Goal: Information Seeking & Learning: Check status

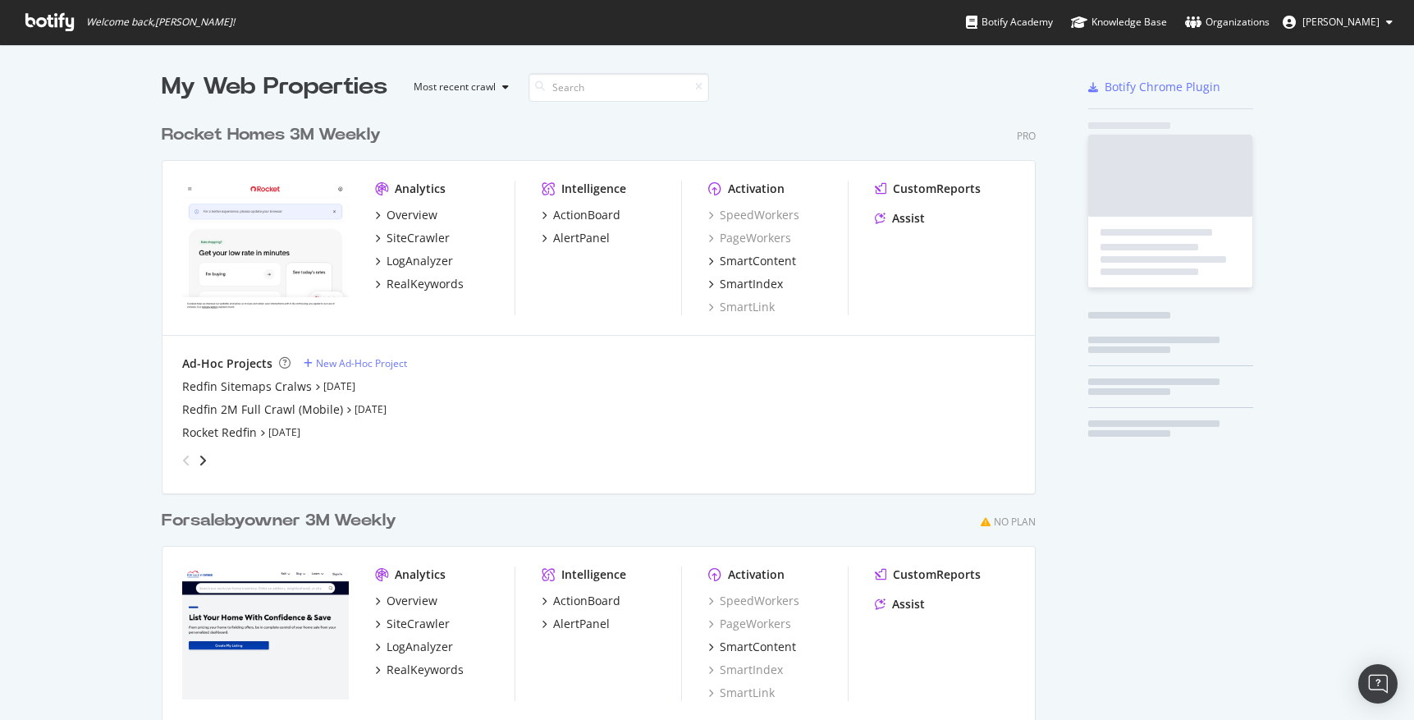
scroll to position [742, 887]
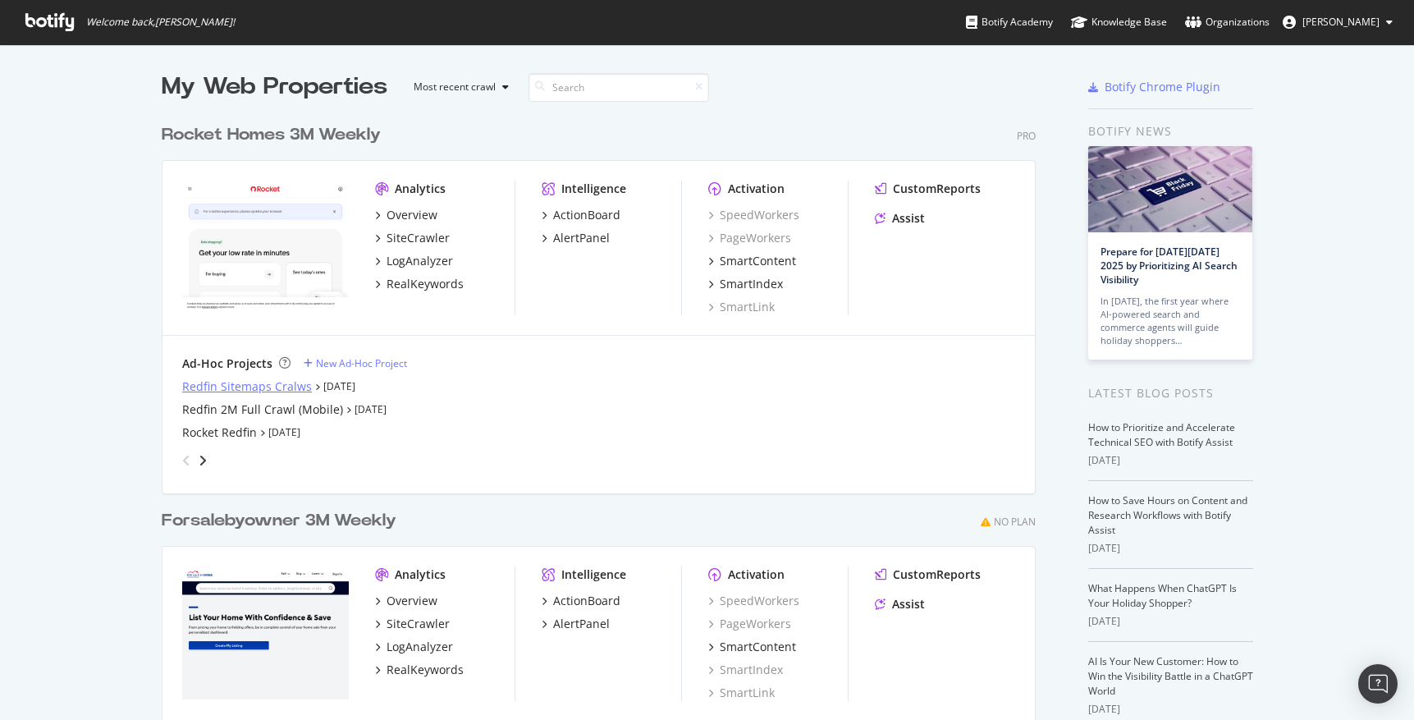
click at [212, 391] on div "Redfin Sitemaps Cralws" at bounding box center [247, 386] width 130 height 16
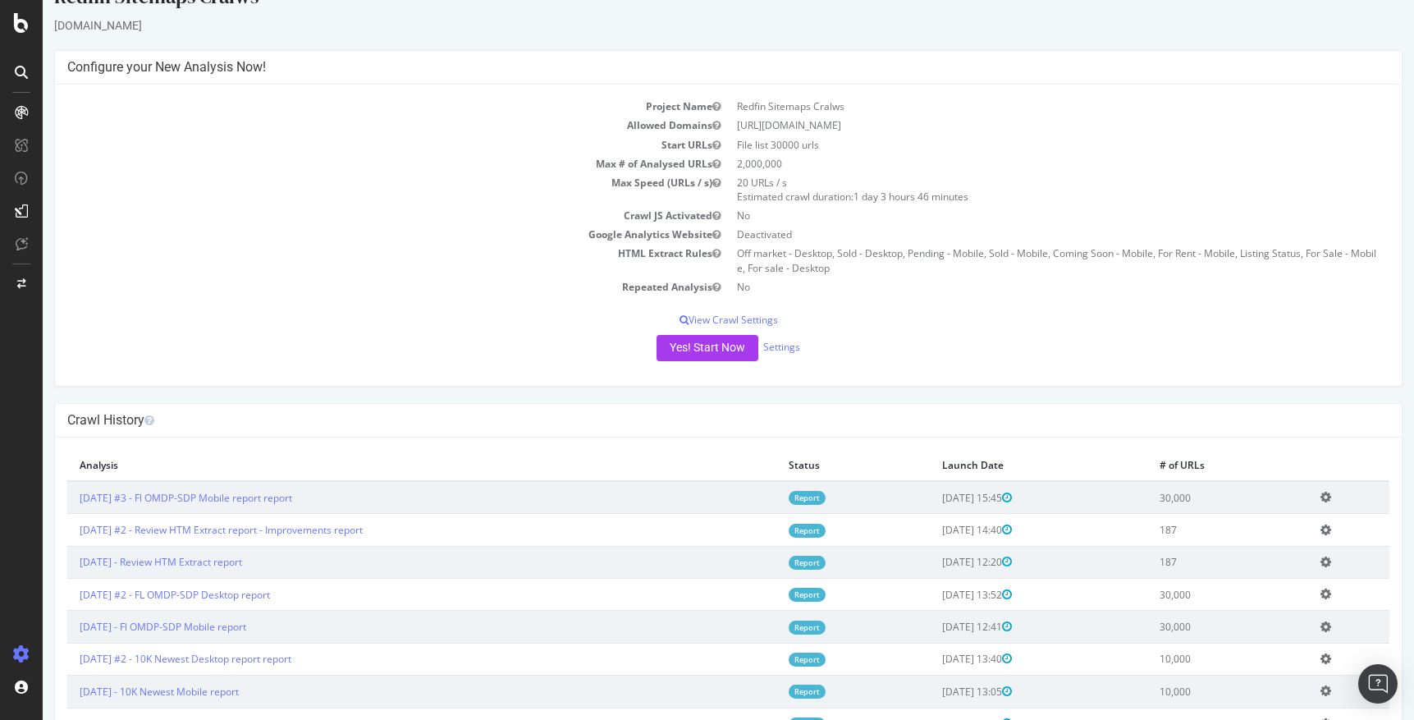
scroll to position [36, 0]
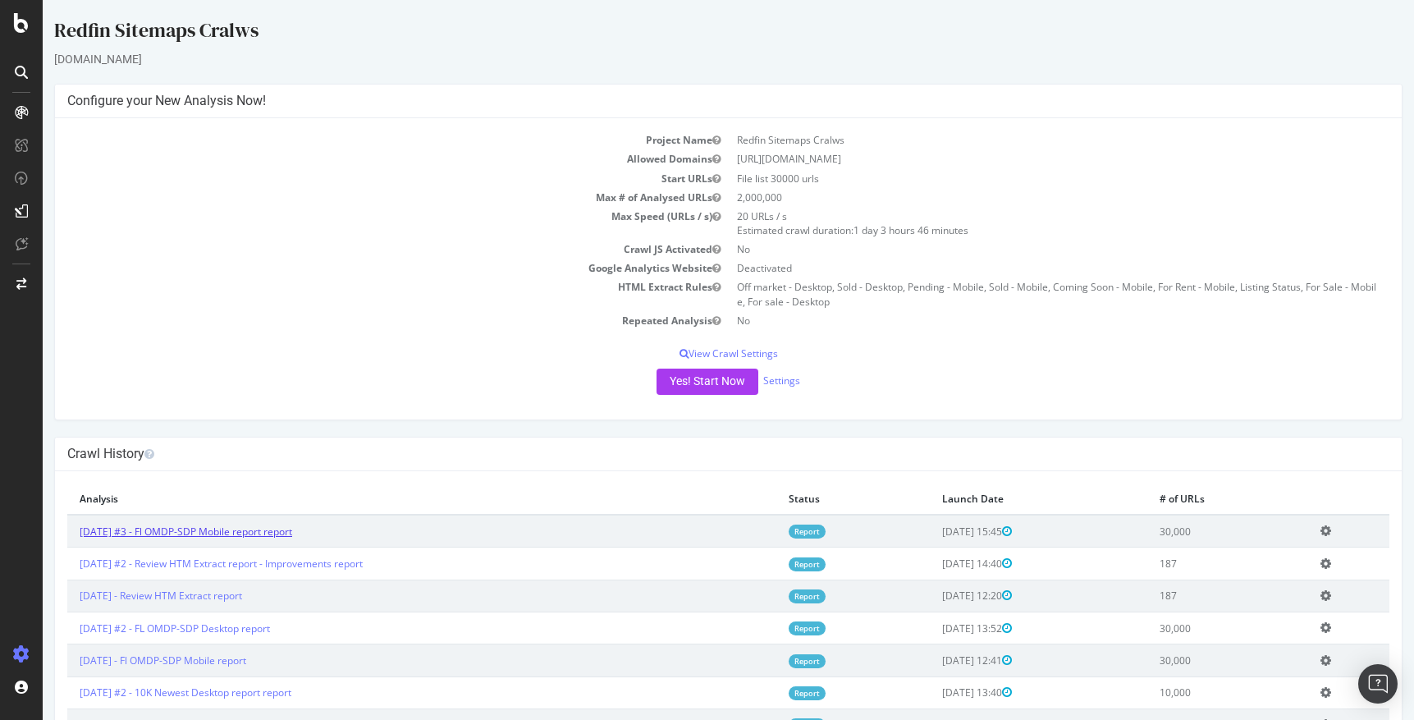
click at [272, 531] on link "[DATE] #3 - Fl OMDP-SDP Mobile report report" at bounding box center [186, 531] width 213 height 14
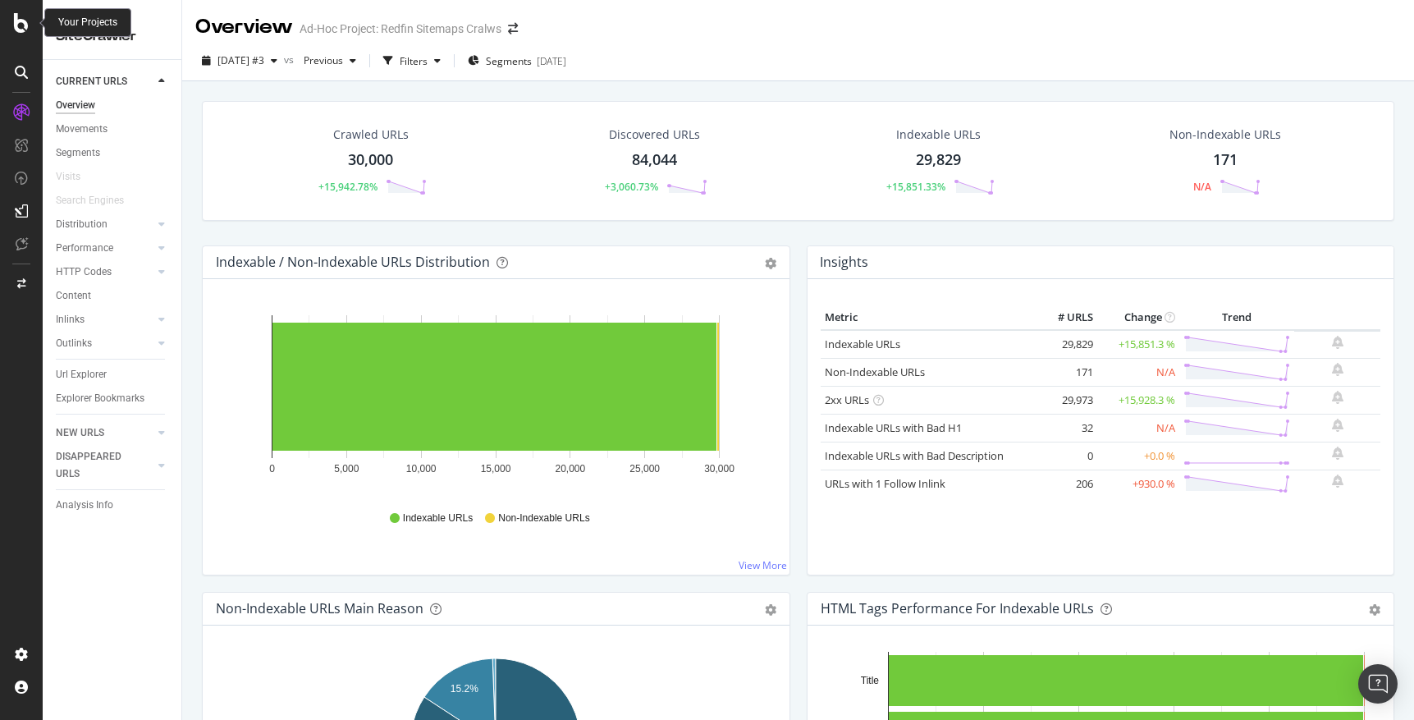
click at [19, 21] on icon at bounding box center [21, 23] width 15 height 20
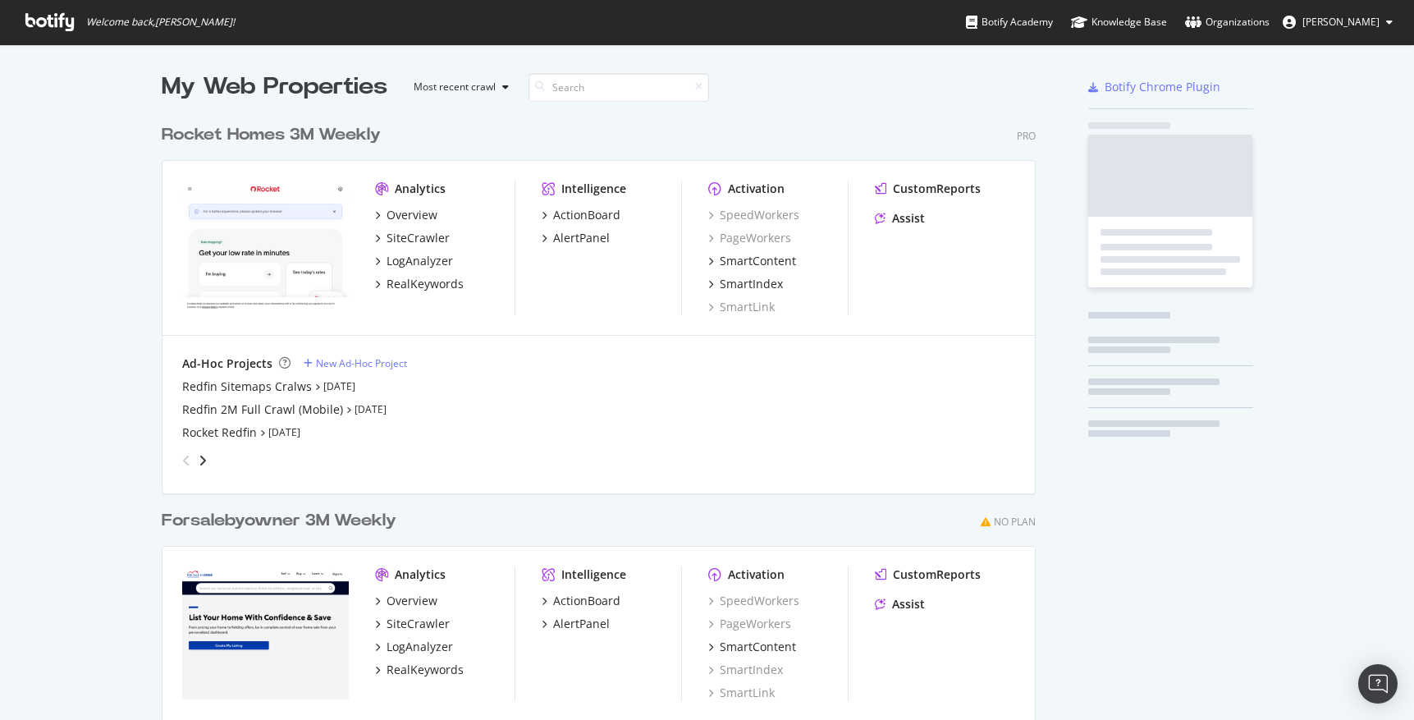
scroll to position [720, 1414]
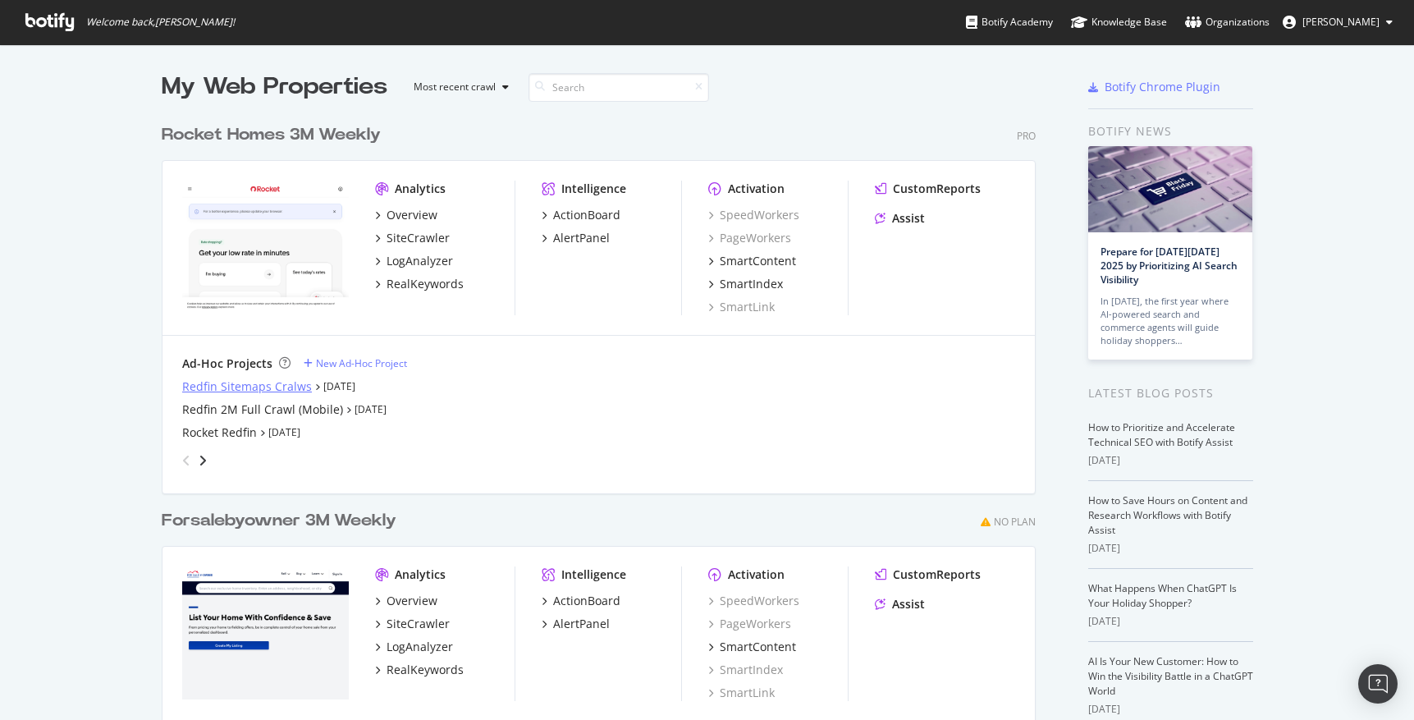
click at [232, 382] on div "Redfin Sitemaps Cralws" at bounding box center [247, 386] width 130 height 16
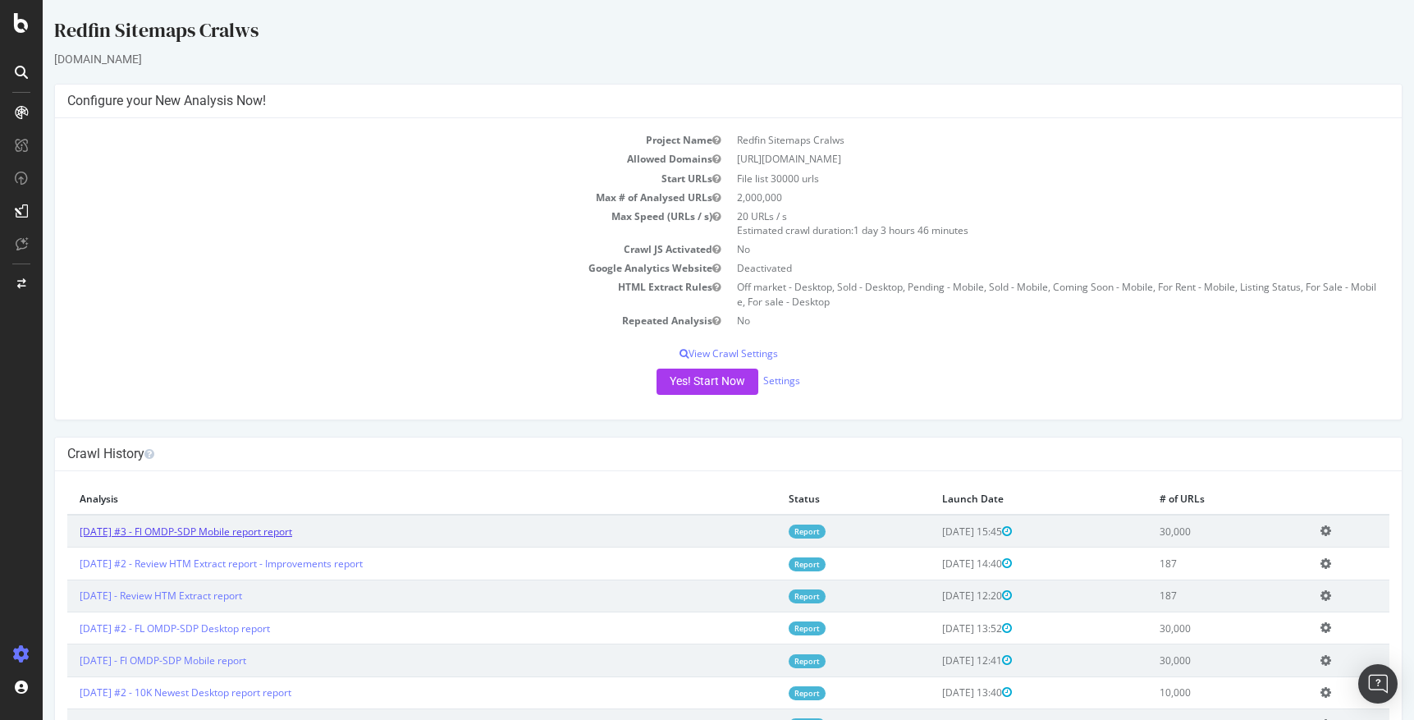
click at [226, 526] on link "[DATE] #3 - Fl OMDP-SDP Mobile report report" at bounding box center [186, 531] width 213 height 14
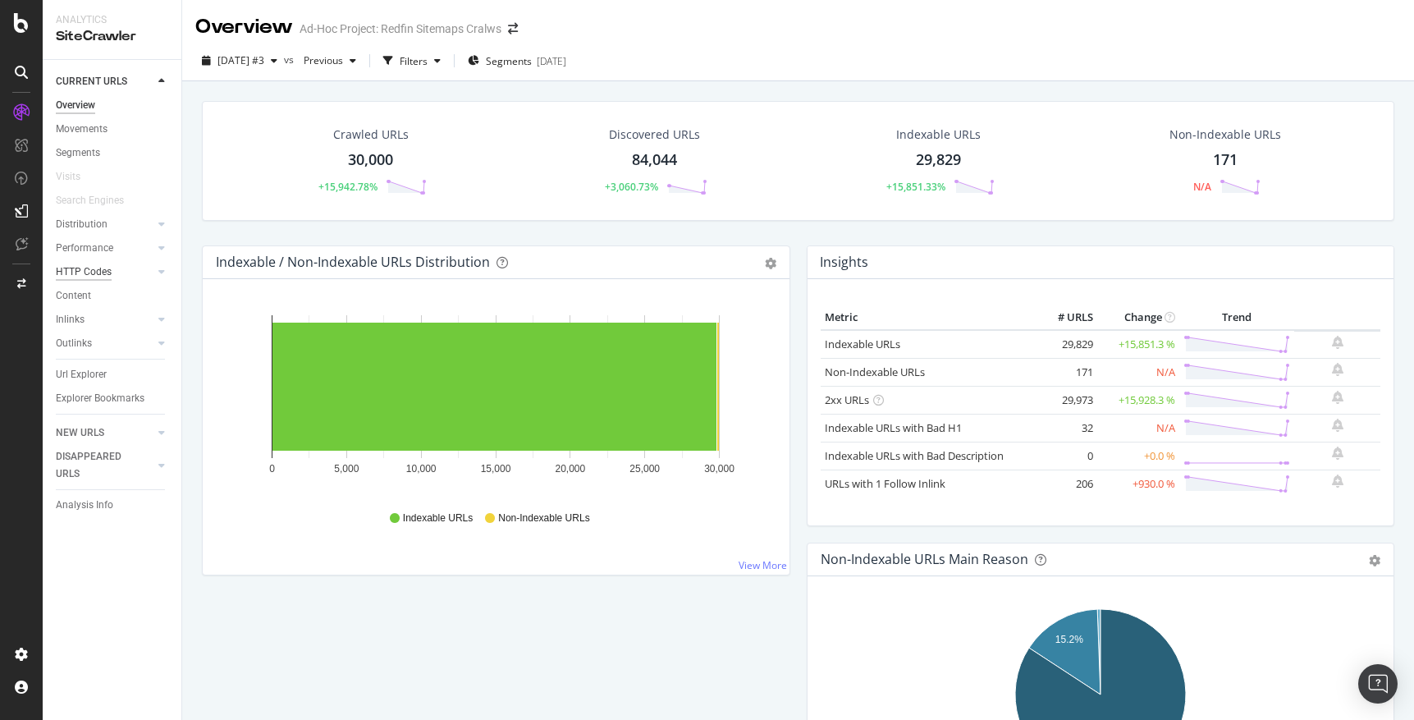
click at [95, 265] on div "HTTP Codes" at bounding box center [84, 271] width 56 height 17
